Goal: Transaction & Acquisition: Purchase product/service

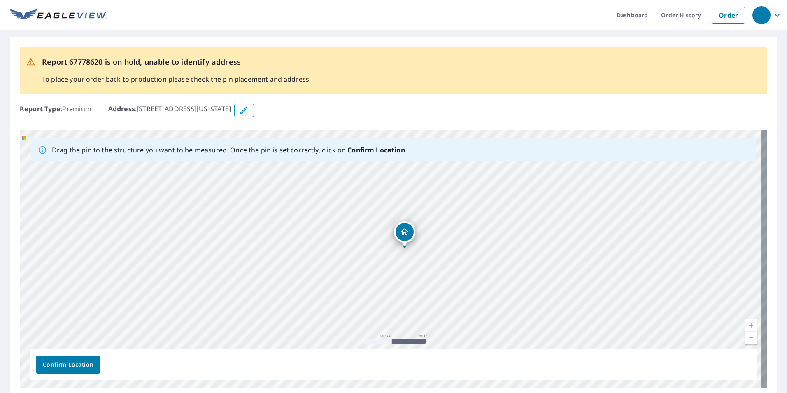
drag, startPoint x: 445, startPoint y: 172, endPoint x: 469, endPoint y: 246, distance: 77.4
click at [469, 246] on div "[STREET_ADDRESS][US_STATE]" at bounding box center [393, 259] width 747 height 258
drag, startPoint x: 444, startPoint y: 264, endPoint x: 435, endPoint y: 201, distance: 64.0
click at [435, 201] on div "[STREET_ADDRESS][US_STATE]" at bounding box center [393, 259] width 747 height 258
drag, startPoint x: 331, startPoint y: 209, endPoint x: 374, endPoint y: 218, distance: 44.4
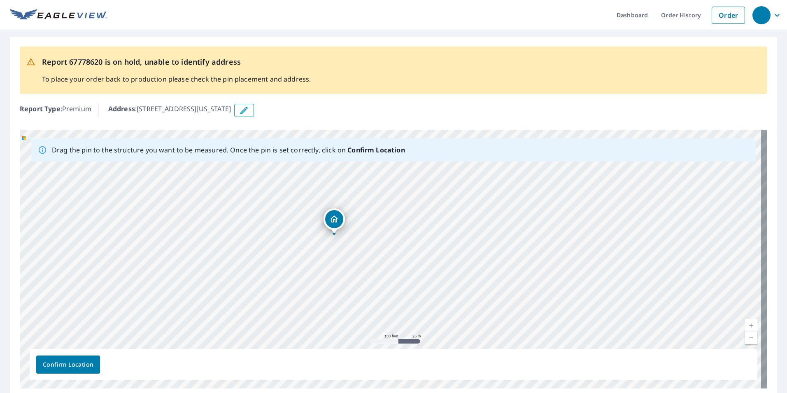
click at [374, 218] on div "[STREET_ADDRESS][US_STATE]" at bounding box center [393, 259] width 747 height 258
drag, startPoint x: 241, startPoint y: 203, endPoint x: 251, endPoint y: 234, distance: 32.3
click at [251, 234] on div "[STREET_ADDRESS][US_STATE]" at bounding box center [393, 259] width 747 height 258
drag, startPoint x: 210, startPoint y: 217, endPoint x: 200, endPoint y: 192, distance: 27.1
click at [200, 192] on div "[STREET_ADDRESS][US_STATE]" at bounding box center [393, 259] width 747 height 258
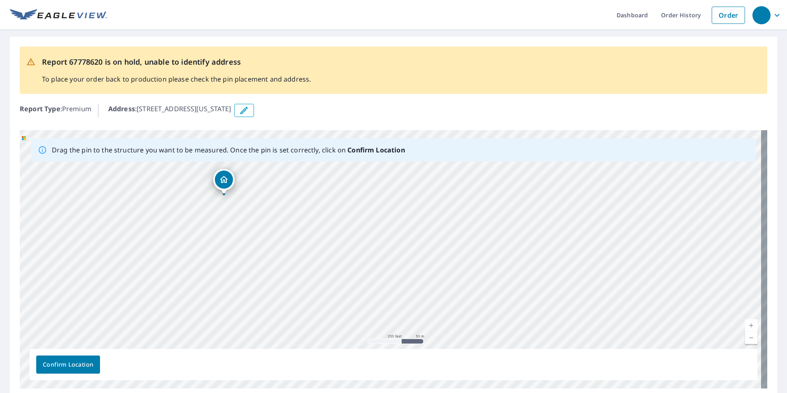
drag, startPoint x: 359, startPoint y: 267, endPoint x: 350, endPoint y: 243, distance: 26.1
click at [350, 243] on div "[STREET_ADDRESS][US_STATE]" at bounding box center [393, 259] width 747 height 258
drag, startPoint x: 243, startPoint y: 251, endPoint x: 281, endPoint y: 192, distance: 70.0
click at [281, 192] on div "[STREET_ADDRESS][US_STATE]" at bounding box center [393, 259] width 747 height 258
drag, startPoint x: 317, startPoint y: 302, endPoint x: 314, endPoint y: 265, distance: 37.2
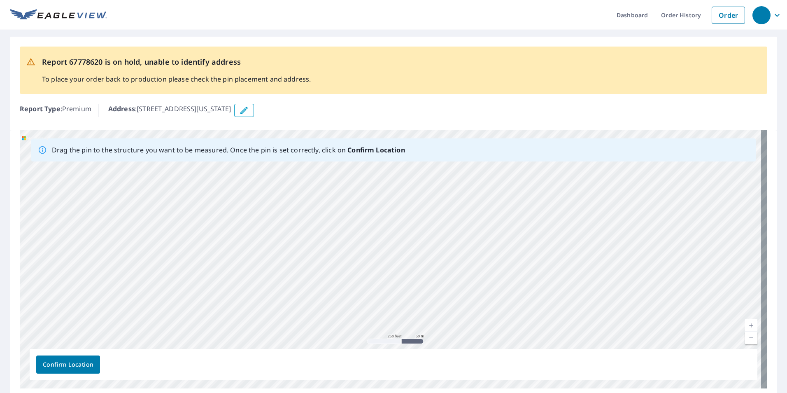
click at [314, 265] on div "[STREET_ADDRESS][US_STATE]" at bounding box center [393, 259] width 747 height 258
drag, startPoint x: 321, startPoint y: 317, endPoint x: 320, endPoint y: 281, distance: 36.6
click at [320, 281] on div "[STREET_ADDRESS][US_STATE]" at bounding box center [393, 259] width 747 height 258
drag, startPoint x: 285, startPoint y: 288, endPoint x: 278, endPoint y: 145, distance: 143.4
click at [278, 145] on div "Drag the pin to the structure you want to be measured. Once the pin is set corr…" at bounding box center [393, 259] width 747 height 258
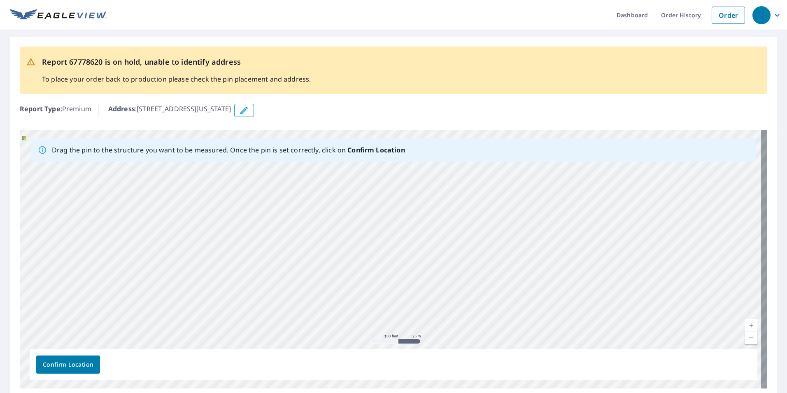
click at [413, 299] on div "[STREET_ADDRESS][US_STATE]" at bounding box center [393, 259] width 747 height 258
drag, startPoint x: 465, startPoint y: 260, endPoint x: 381, endPoint y: 174, distance: 119.3
click at [381, 174] on div "[STREET_ADDRESS][US_STATE]" at bounding box center [393, 259] width 747 height 258
drag, startPoint x: 513, startPoint y: 280, endPoint x: 553, endPoint y: 255, distance: 47.9
click at [553, 255] on div "[STREET_ADDRESS][US_STATE]" at bounding box center [393, 259] width 747 height 258
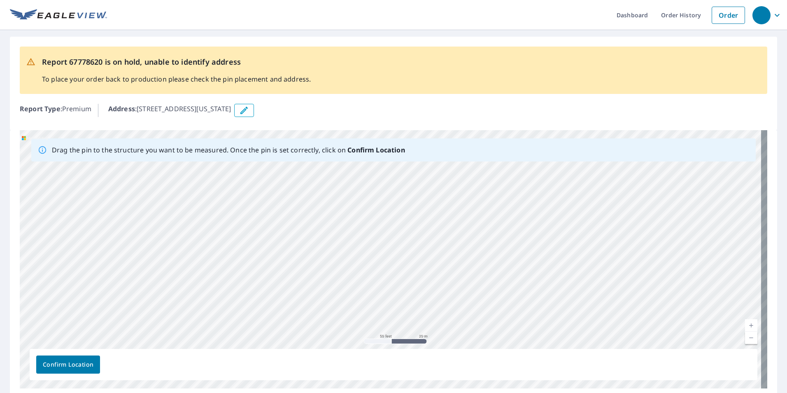
drag, startPoint x: 432, startPoint y: 235, endPoint x: 480, endPoint y: 284, distance: 69.0
click at [480, 284] on div "[STREET_ADDRESS][US_STATE]" at bounding box center [393, 259] width 747 height 258
drag, startPoint x: 344, startPoint y: 214, endPoint x: 330, endPoint y: 295, distance: 82.5
click at [330, 295] on div "[STREET_ADDRESS][US_STATE]" at bounding box center [393, 259] width 747 height 258
drag, startPoint x: 225, startPoint y: 287, endPoint x: 299, endPoint y: 218, distance: 101.3
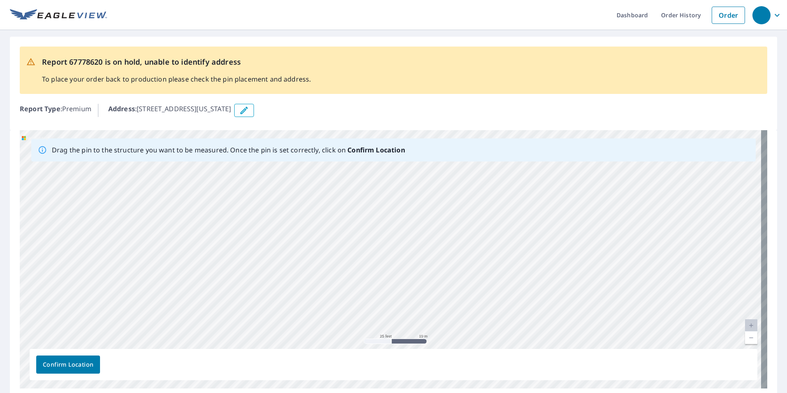
click at [300, 218] on div "[STREET_ADDRESS][US_STATE]" at bounding box center [393, 259] width 747 height 258
drag, startPoint x: 534, startPoint y: 274, endPoint x: 531, endPoint y: 137, distance: 137.5
click at [531, 137] on div "[STREET_ADDRESS][US_STATE]" at bounding box center [393, 259] width 747 height 258
drag, startPoint x: 419, startPoint y: 268, endPoint x: 423, endPoint y: 212, distance: 56.1
click at [423, 212] on div "[STREET_ADDRESS][US_STATE]" at bounding box center [393, 259] width 747 height 258
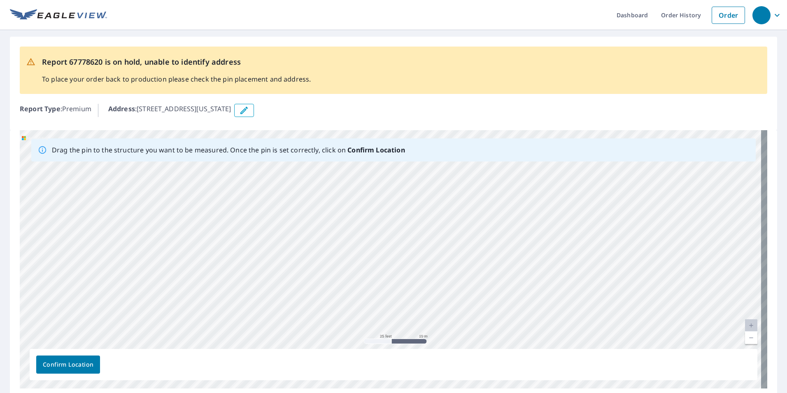
drag, startPoint x: 410, startPoint y: 208, endPoint x: 443, endPoint y: 357, distance: 152.6
click at [443, 357] on div "Drag the pin to the structure you want to be measured. Once the pin is set corr…" at bounding box center [393, 259] width 747 height 258
drag, startPoint x: 545, startPoint y: 234, endPoint x: 441, endPoint y: 262, distance: 107.7
click at [460, 256] on div "[STREET_ADDRESS][US_STATE]" at bounding box center [393, 259] width 747 height 258
drag, startPoint x: 589, startPoint y: 232, endPoint x: 490, endPoint y: 300, distance: 119.7
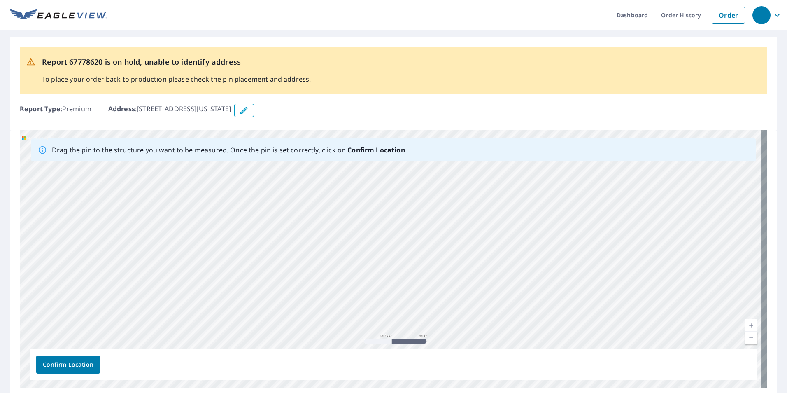
click at [490, 300] on div "[STREET_ADDRESS][US_STATE]" at bounding box center [393, 259] width 747 height 258
drag, startPoint x: 605, startPoint y: 272, endPoint x: 471, endPoint y: 190, distance: 157.6
click at [471, 190] on div "[STREET_ADDRESS][US_STATE]" at bounding box center [393, 259] width 747 height 258
drag, startPoint x: 568, startPoint y: 241, endPoint x: 473, endPoint y: 144, distance: 135.6
click at [473, 144] on div "Drag the pin to the structure you want to be measured. Once the pin is set corr…" at bounding box center [393, 259] width 747 height 258
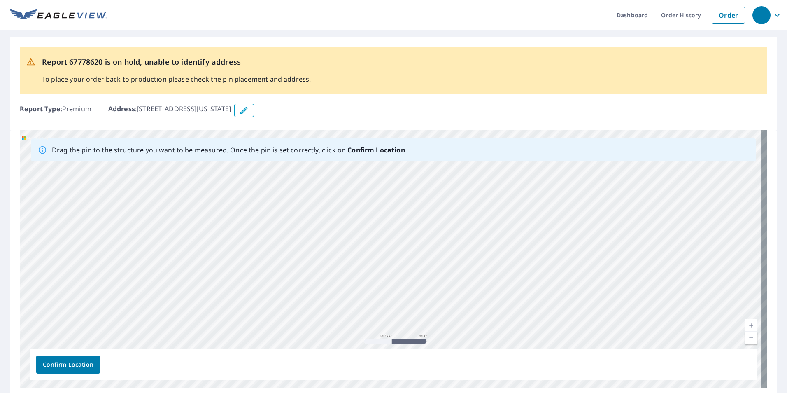
drag, startPoint x: 531, startPoint y: 237, endPoint x: 418, endPoint y: 50, distance: 218.8
click at [418, 50] on div "Report 67778620 is on hold, unable to identify address To place your order back…" at bounding box center [393, 217] width 787 height 374
drag, startPoint x: 629, startPoint y: 280, endPoint x: 608, endPoint y: 262, distance: 27.4
click at [609, 263] on div "[STREET_ADDRESS][US_STATE]" at bounding box center [393, 259] width 747 height 258
drag, startPoint x: 671, startPoint y: 325, endPoint x: 596, endPoint y: 79, distance: 257.5
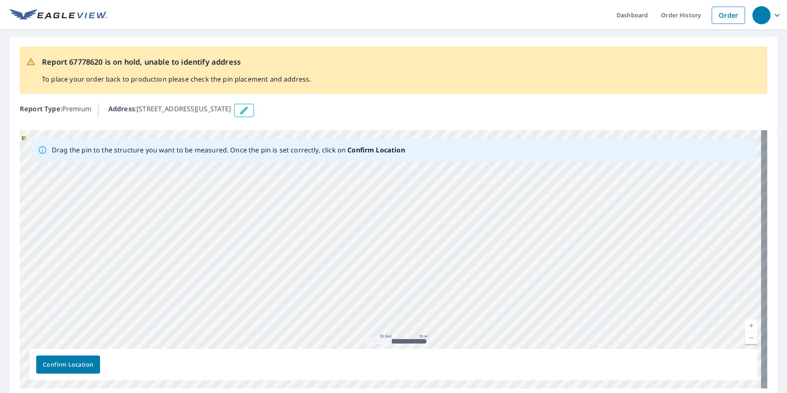
click at [596, 79] on div "Report 67778620 is on hold, unable to identify address To place your order back…" at bounding box center [393, 217] width 787 height 374
click at [596, 79] on div "Report 67778620 is on hold, unable to identify address To place your order back…" at bounding box center [393, 69] width 747 height 47
drag, startPoint x: 684, startPoint y: 265, endPoint x: 602, endPoint y: 82, distance: 200.8
click at [602, 82] on div "Report 67778620 is on hold, unable to identify address To place your order back…" at bounding box center [393, 217] width 787 height 374
click at [602, 82] on div "Report 67778620 is on hold, unable to identify address To place your order back…" at bounding box center [393, 69] width 747 height 47
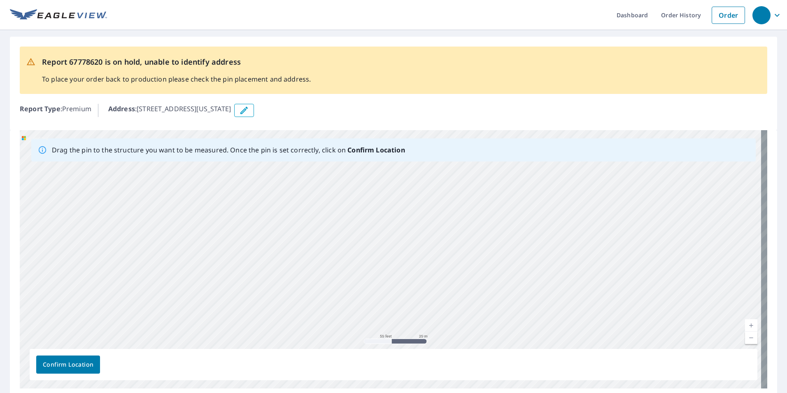
drag, startPoint x: 687, startPoint y: 230, endPoint x: 675, endPoint y: 215, distance: 18.8
click at [679, 220] on div "[STREET_ADDRESS][US_STATE]" at bounding box center [393, 259] width 747 height 258
drag, startPoint x: 729, startPoint y: 339, endPoint x: 634, endPoint y: 257, distance: 125.7
click at [634, 257] on div "[STREET_ADDRESS][US_STATE]" at bounding box center [393, 259] width 747 height 258
drag, startPoint x: 578, startPoint y: 254, endPoint x: 590, endPoint y: 302, distance: 50.1
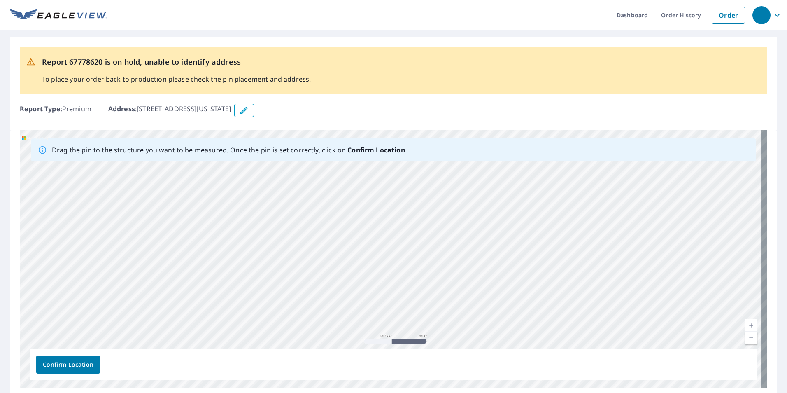
click at [590, 302] on div "[STREET_ADDRESS][US_STATE]" at bounding box center [393, 259] width 747 height 258
click at [639, 281] on div "[STREET_ADDRESS][US_STATE]" at bounding box center [393, 259] width 747 height 258
drag, startPoint x: 406, startPoint y: 243, endPoint x: 470, endPoint y: 304, distance: 88.8
drag, startPoint x: 486, startPoint y: 314, endPoint x: 480, endPoint y: 211, distance: 103.0
click at [480, 211] on div "[STREET_ADDRESS][US_STATE]" at bounding box center [393, 259] width 747 height 258
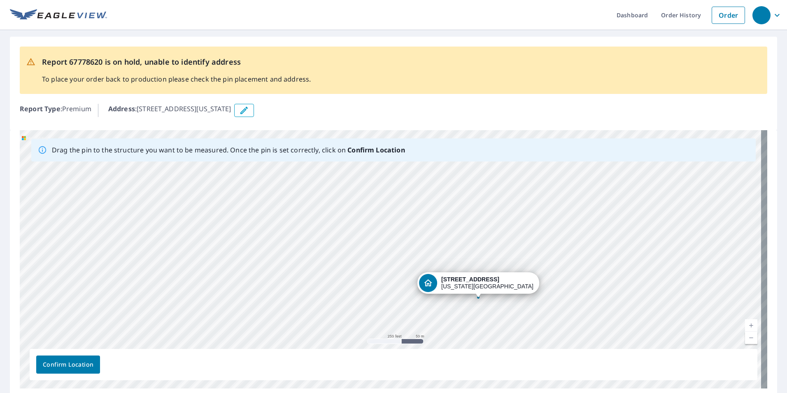
drag, startPoint x: 439, startPoint y: 163, endPoint x: 479, endPoint y: 291, distance: 133.7
click at [479, 291] on div "[STREET_ADDRESS][US_STATE]" at bounding box center [393, 259] width 747 height 258
drag, startPoint x: 467, startPoint y: 324, endPoint x: 473, endPoint y: 226, distance: 98.5
click at [473, 226] on div "[STREET_ADDRESS][US_STATE]" at bounding box center [393, 259] width 747 height 258
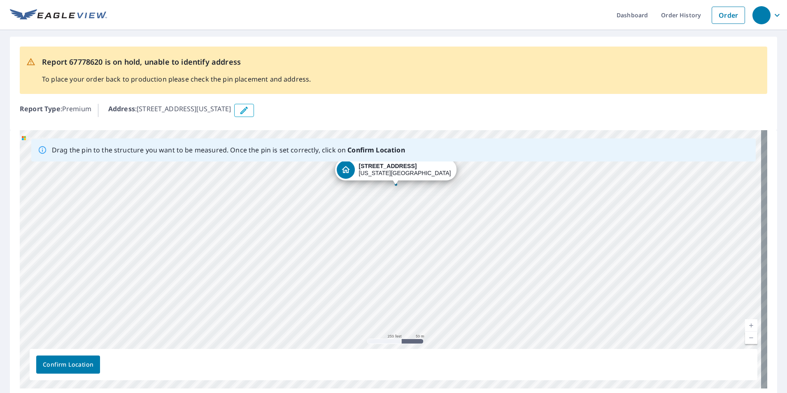
drag, startPoint x: 444, startPoint y: 253, endPoint x: 443, endPoint y: 278, distance: 25.1
click at [443, 278] on div "[STREET_ADDRESS][US_STATE]" at bounding box center [393, 259] width 747 height 258
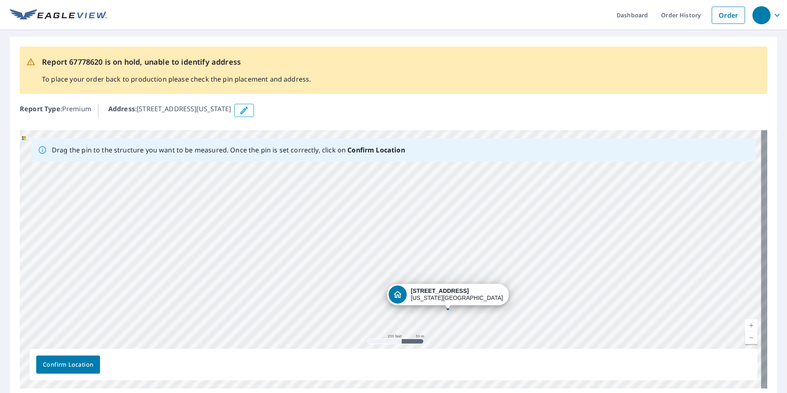
drag, startPoint x: 408, startPoint y: 172, endPoint x: 457, endPoint y: 291, distance: 128.4
click at [457, 291] on div "[STREET_ADDRESS][US_STATE]" at bounding box center [393, 259] width 747 height 258
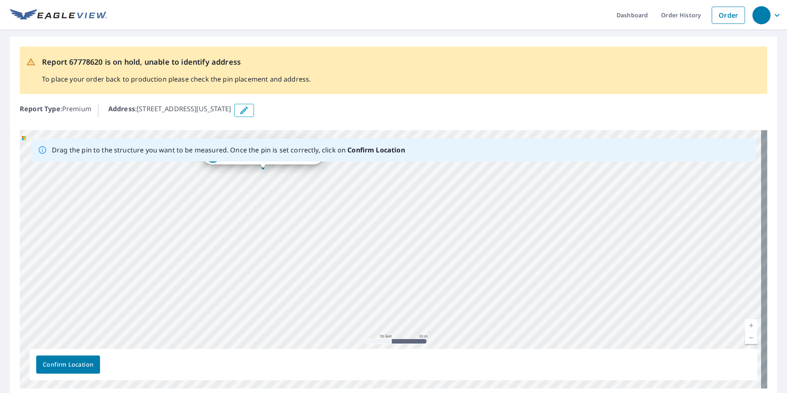
drag, startPoint x: 407, startPoint y: 240, endPoint x: 369, endPoint y: 299, distance: 69.6
click at [369, 299] on div "[STREET_ADDRESS][US_STATE]" at bounding box center [393, 259] width 747 height 258
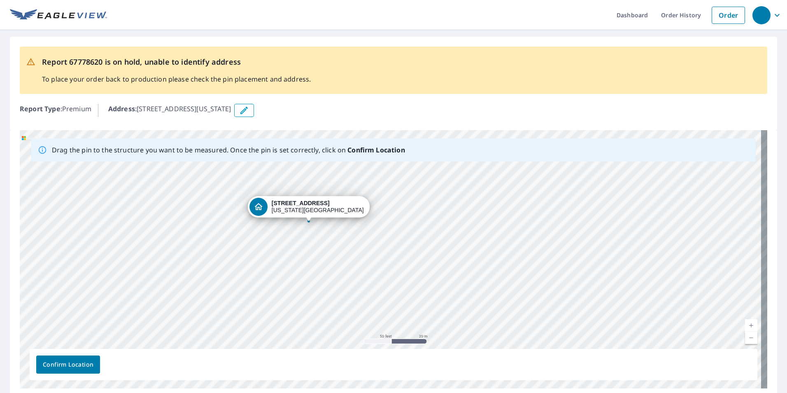
drag, startPoint x: 403, startPoint y: 240, endPoint x: 437, endPoint y: 284, distance: 55.4
click at [437, 284] on div "[STREET_ADDRESS][US_STATE]" at bounding box center [393, 259] width 747 height 258
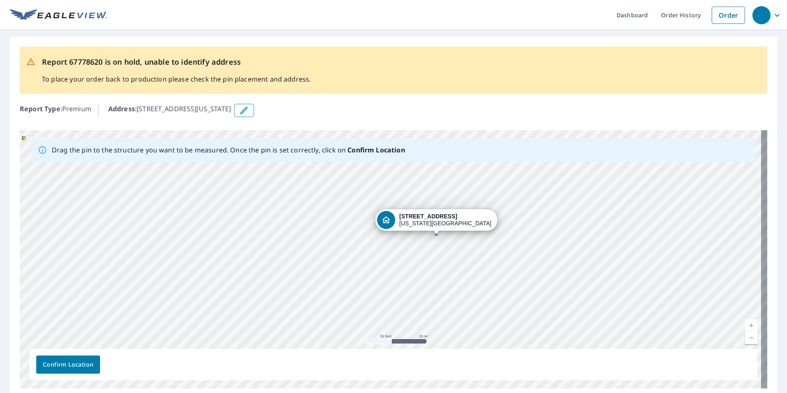
drag, startPoint x: 308, startPoint y: 206, endPoint x: 436, endPoint y: 219, distance: 128.2
click at [436, 219] on div "[STREET_ADDRESS][US_STATE]" at bounding box center [393, 259] width 747 height 258
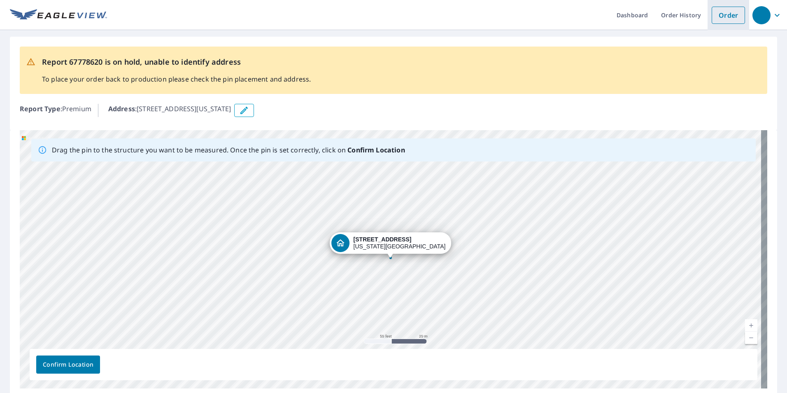
click at [725, 21] on link "Order" at bounding box center [727, 15] width 33 height 17
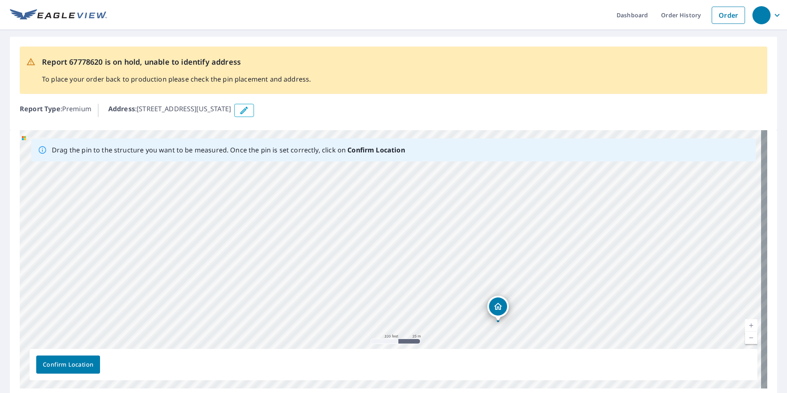
drag, startPoint x: 508, startPoint y: 222, endPoint x: 501, endPoint y: 301, distance: 79.3
drag, startPoint x: 523, startPoint y: 298, endPoint x: 492, endPoint y: 239, distance: 66.1
click at [492, 239] on div "6320 Meadow Lake Dr Washington, MO 63090" at bounding box center [393, 259] width 747 height 258
drag, startPoint x: 367, startPoint y: 184, endPoint x: 366, endPoint y: 336, distance: 152.3
click at [366, 336] on div "[STREET_ADDRESS][US_STATE]" at bounding box center [393, 259] width 747 height 258
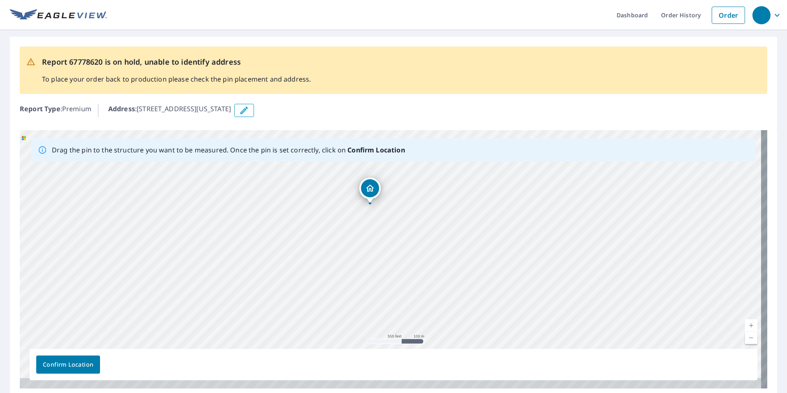
drag, startPoint x: 444, startPoint y: 312, endPoint x: 428, endPoint y: 225, distance: 88.7
click at [428, 225] on div "[STREET_ADDRESS][US_STATE]" at bounding box center [393, 259] width 747 height 258
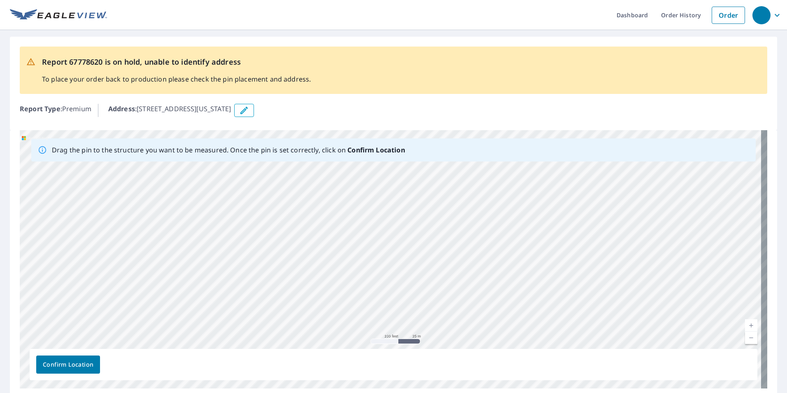
drag, startPoint x: 402, startPoint y: 228, endPoint x: 413, endPoint y: 346, distance: 118.6
click at [413, 346] on div "[STREET_ADDRESS][US_STATE]" at bounding box center [393, 259] width 747 height 258
drag, startPoint x: 376, startPoint y: 291, endPoint x: 353, endPoint y: 331, distance: 46.1
click at [394, 351] on div "Drag the pin to the structure you want to be measured. Once the pin is set corr…" at bounding box center [393, 259] width 747 height 258
drag, startPoint x: 213, startPoint y: 173, endPoint x: 472, endPoint y: 390, distance: 337.4
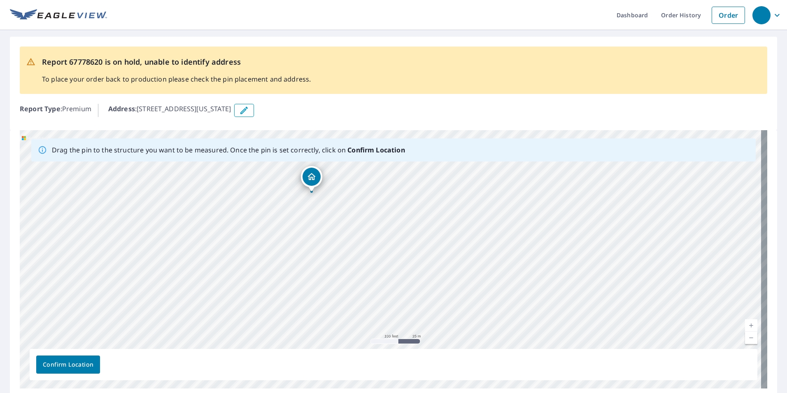
click at [472, 390] on div "Drag the pin to the structure you want to be measured. Once the pin is set corr…" at bounding box center [393, 264] width 767 height 268
click at [470, 388] on div "[STREET_ADDRESS][US_STATE]" at bounding box center [393, 259] width 747 height 258
drag, startPoint x: 312, startPoint y: 181, endPoint x: 540, endPoint y: 331, distance: 272.8
click at [540, 331] on div "[STREET_ADDRESS][US_STATE]" at bounding box center [393, 259] width 747 height 258
drag, startPoint x: 445, startPoint y: 262, endPoint x: 474, endPoint y: 327, distance: 70.9
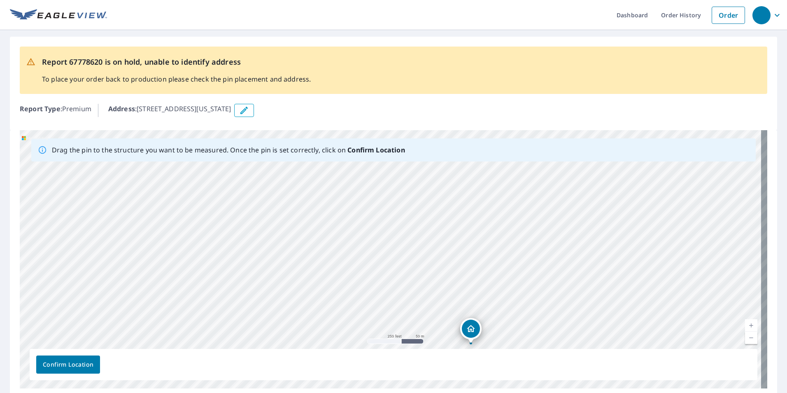
click at [474, 327] on div "[STREET_ADDRESS][US_STATE]" at bounding box center [393, 259] width 747 height 258
drag, startPoint x: 398, startPoint y: 172, endPoint x: 395, endPoint y: 203, distance: 31.9
click at [395, 203] on div "[STREET_ADDRESS][US_STATE]" at bounding box center [393, 259] width 747 height 258
click at [76, 365] on span "Confirm Location" at bounding box center [68, 364] width 51 height 10
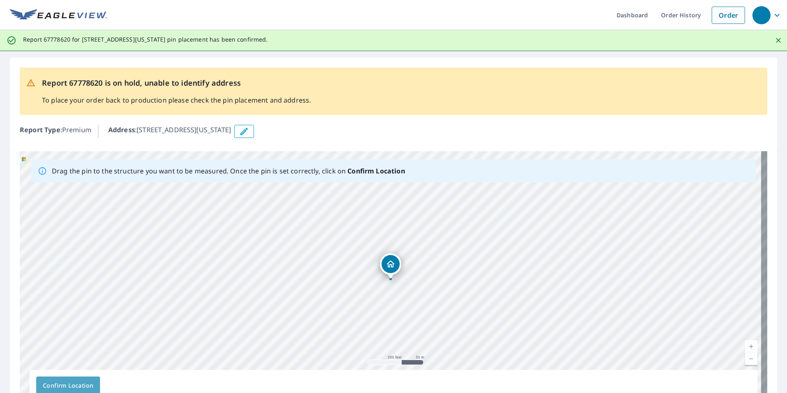
click at [81, 386] on span "Confirm Location" at bounding box center [68, 385] width 51 height 10
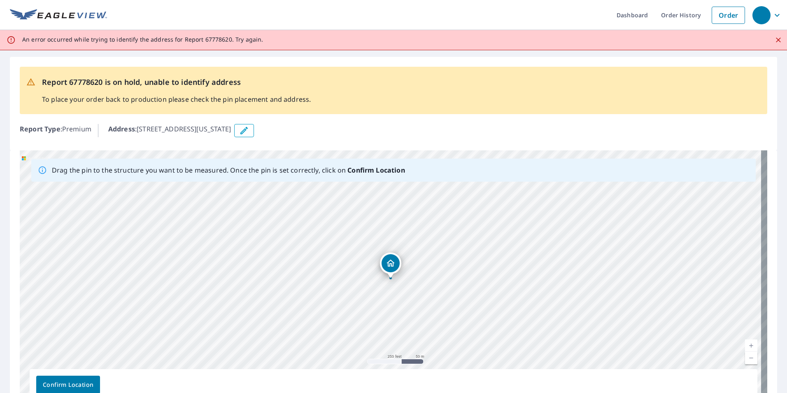
click at [84, 382] on span "Confirm Location" at bounding box center [68, 384] width 51 height 10
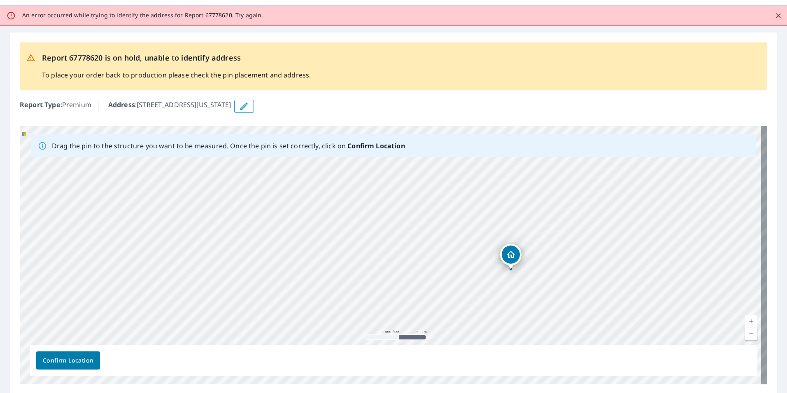
scroll to position [53, 0]
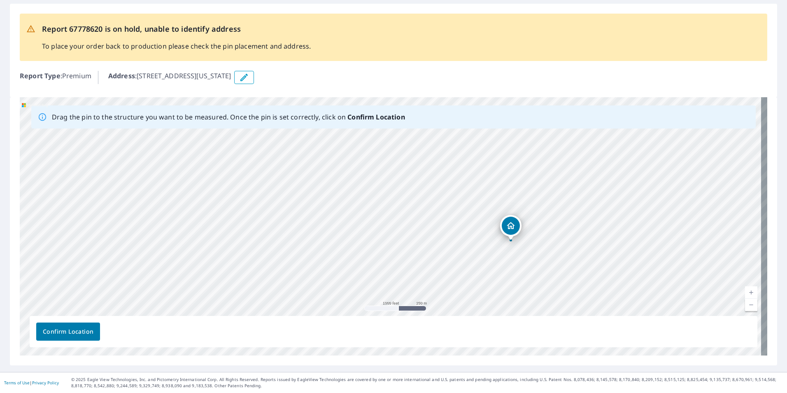
click at [88, 339] on button "Confirm Location" at bounding box center [68, 331] width 64 height 18
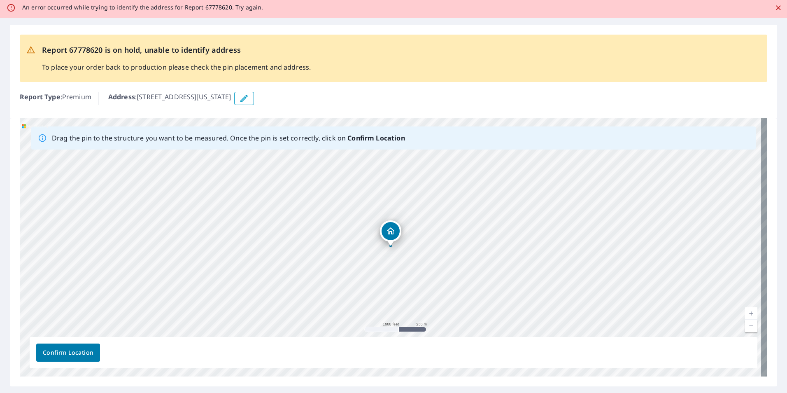
scroll to position [0, 0]
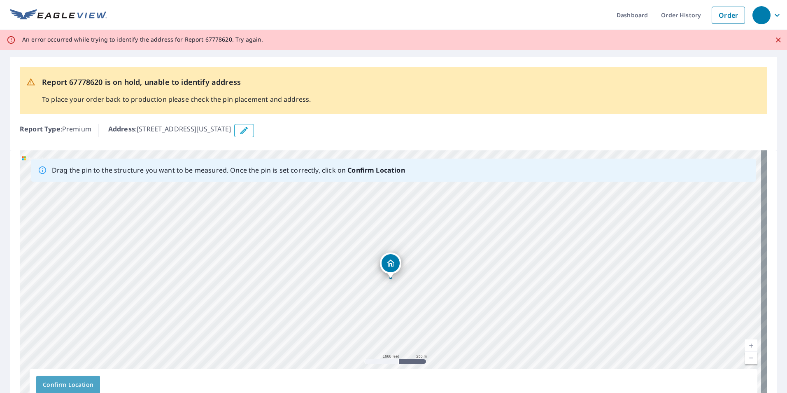
click at [86, 385] on span "Confirm Location" at bounding box center [68, 384] width 51 height 10
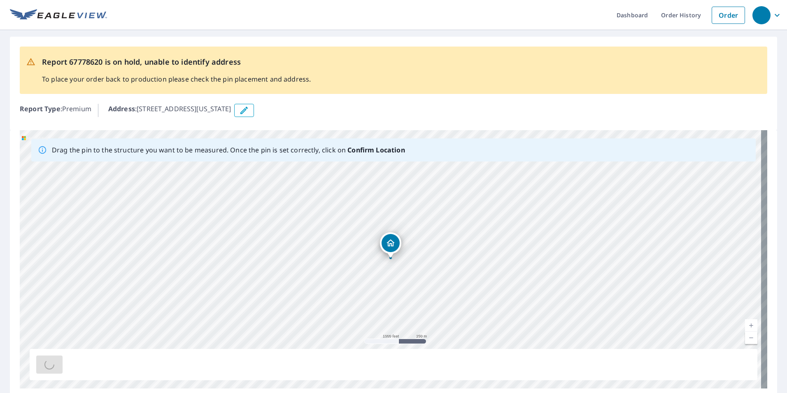
click at [86, 385] on div "Drag the pin to the structure you want to be measured. Once the pin is set corr…" at bounding box center [393, 259] width 747 height 258
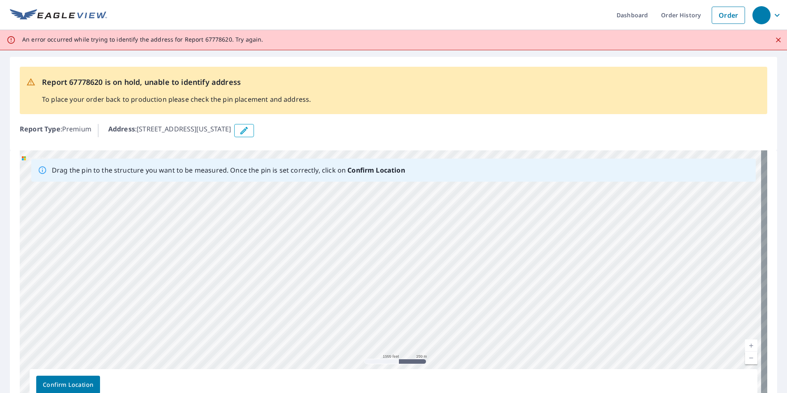
click at [249, 131] on icon "button" at bounding box center [244, 131] width 10 height 10
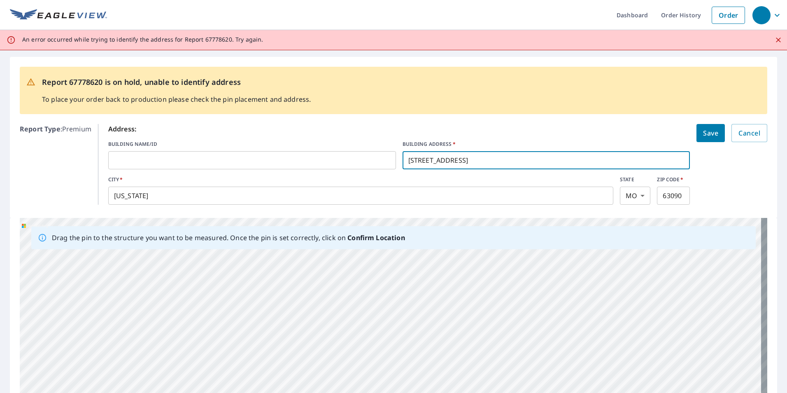
click at [451, 157] on input "[STREET_ADDRESS]" at bounding box center [546, 160] width 288 height 23
type input "6320 MeadowLake Dr"
click button "Save" at bounding box center [710, 133] width 28 height 18
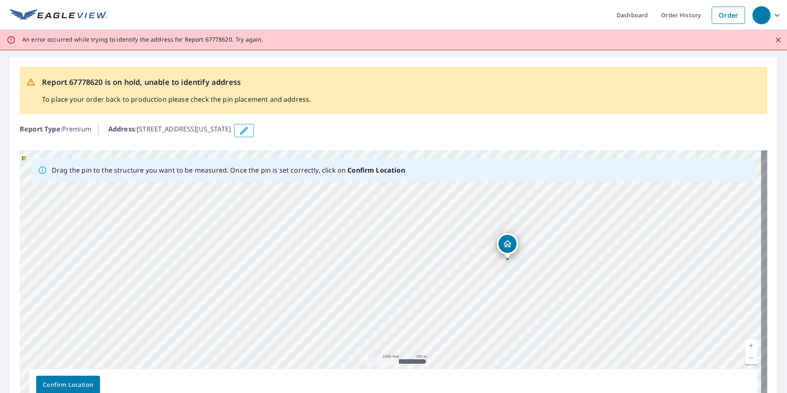
click at [501, 191] on div "6320 MeadowLake Dr Washington, MO 63090" at bounding box center [393, 279] width 747 height 258
click at [86, 381] on span "Confirm Location" at bounding box center [68, 384] width 51 height 10
